Goal: Task Accomplishment & Management: Manage account settings

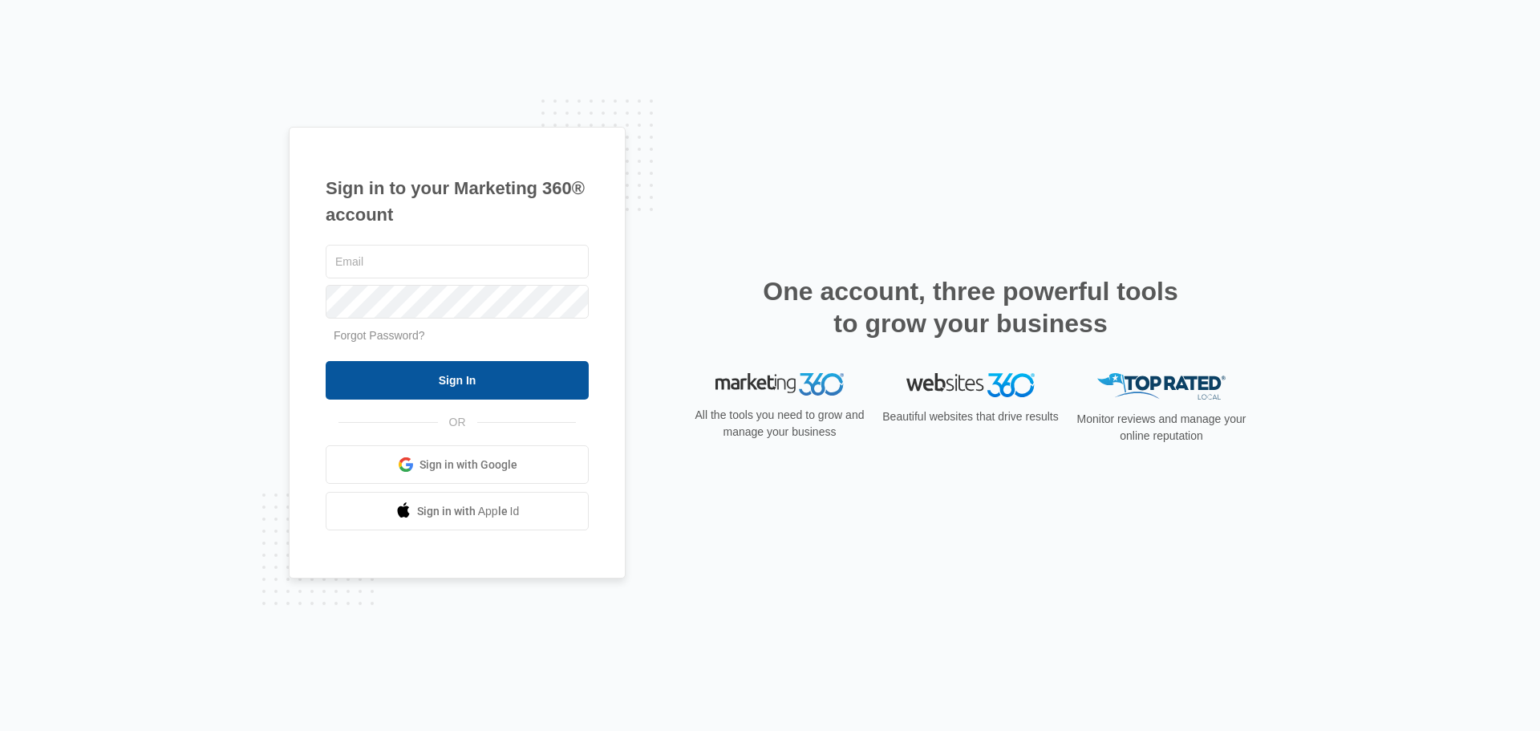
type input "[EMAIL_ADDRESS][DOMAIN_NAME]"
click at [447, 382] on input "Sign In" at bounding box center [457, 380] width 263 height 39
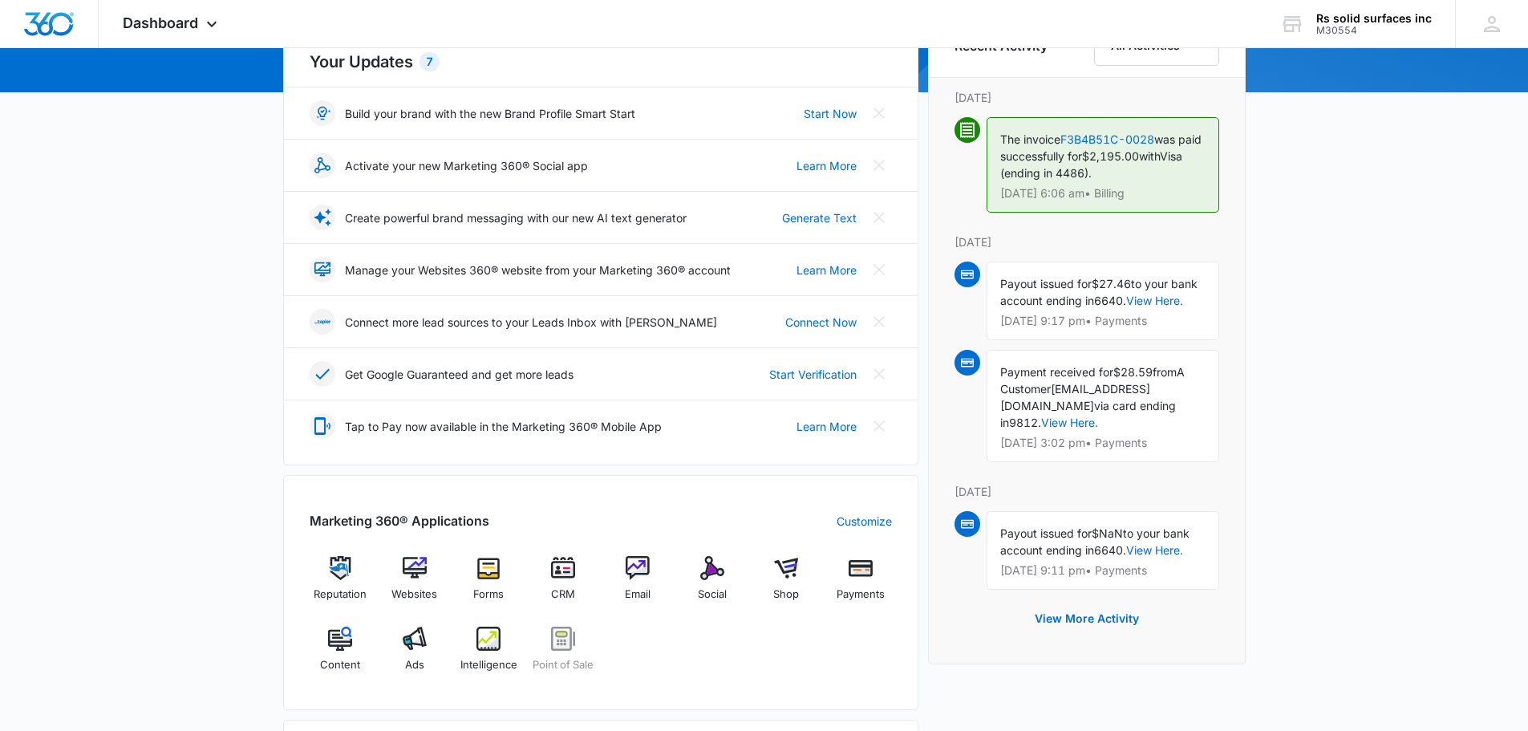
scroll to position [481, 0]
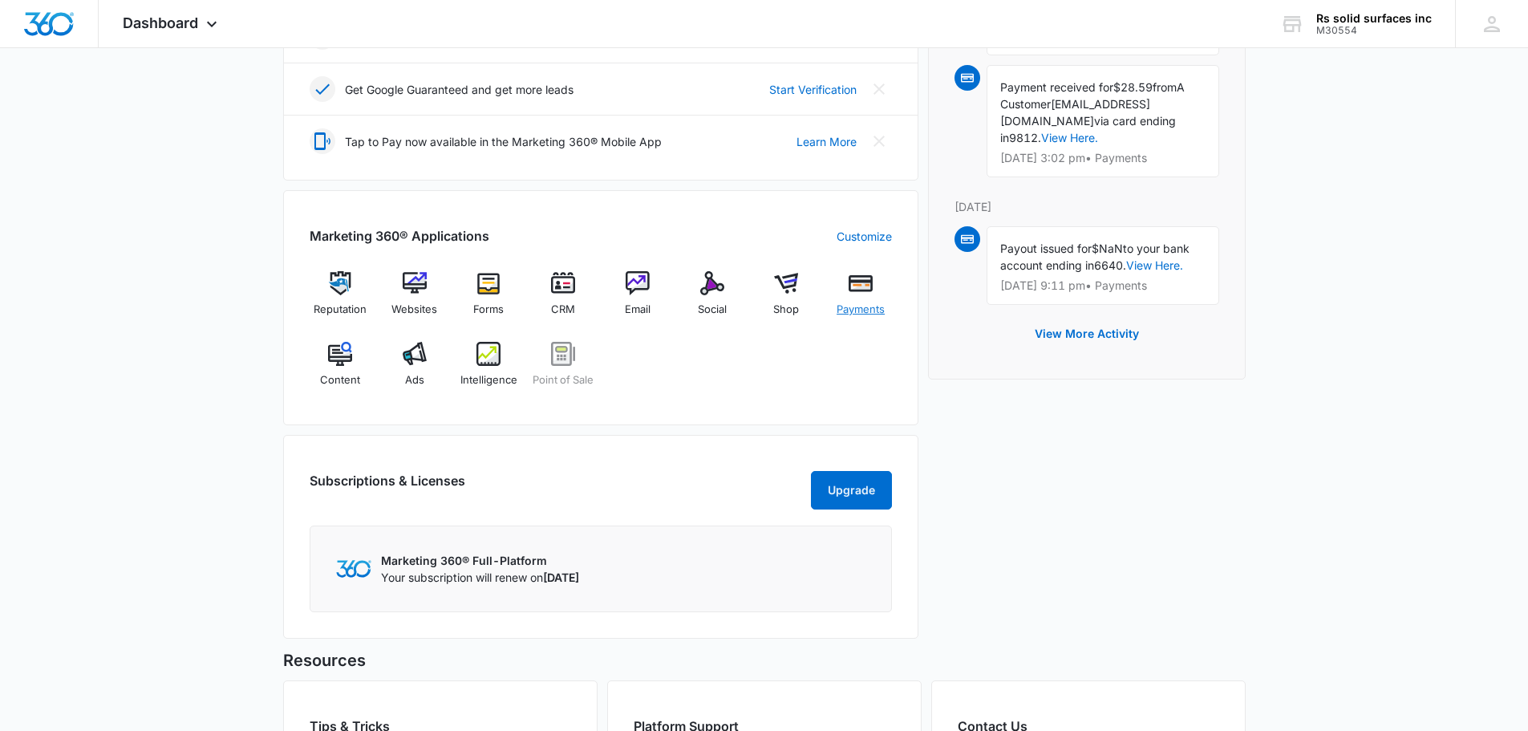
click at [856, 291] on img at bounding box center [861, 283] width 24 height 24
